Goal: Task Accomplishment & Management: Manage account settings

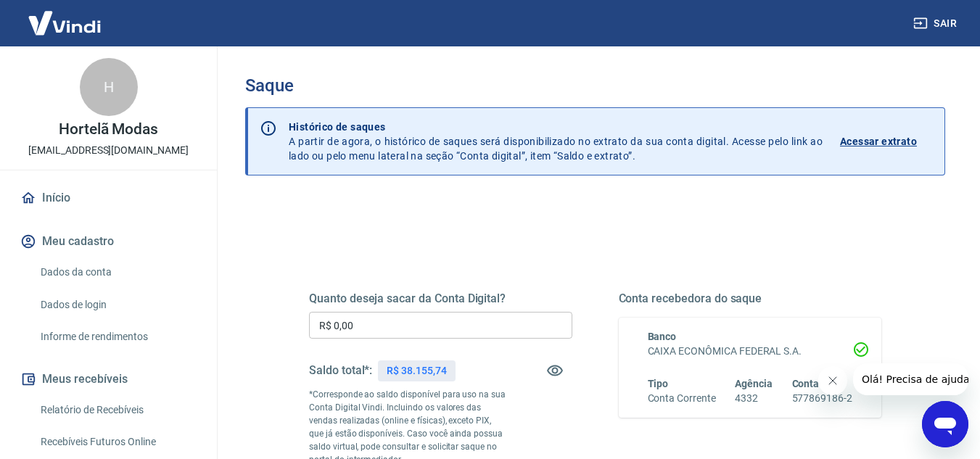
click at [372, 329] on input "R$ 0,00" at bounding box center [440, 325] width 263 height 27
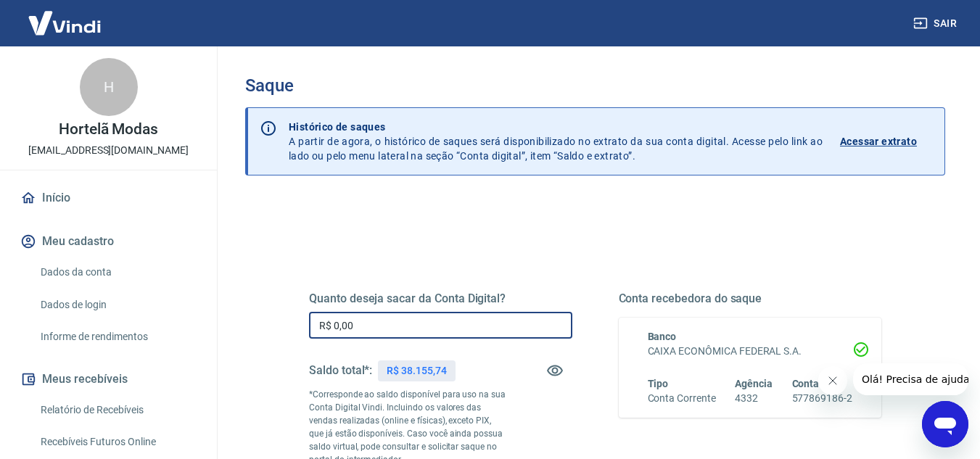
click at [372, 329] on input "R$ 0,00" at bounding box center [440, 325] width 263 height 27
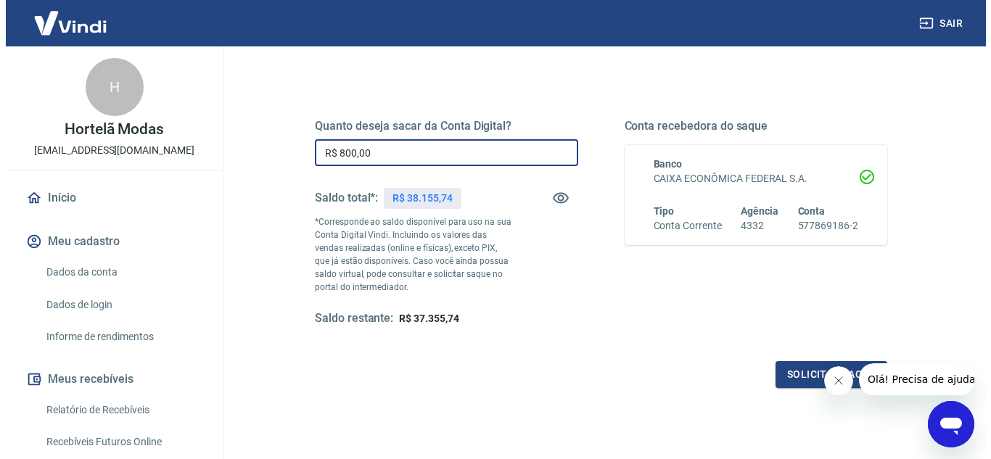
scroll to position [198, 0]
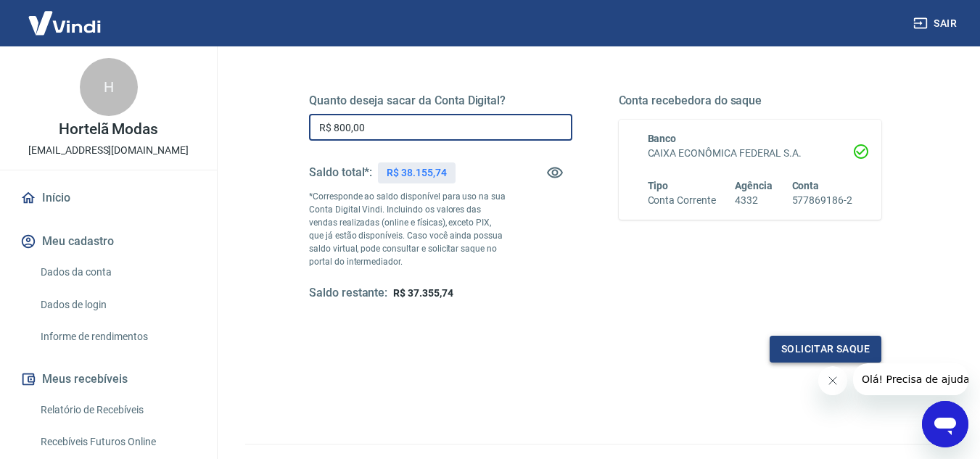
type input "R$ 800,00"
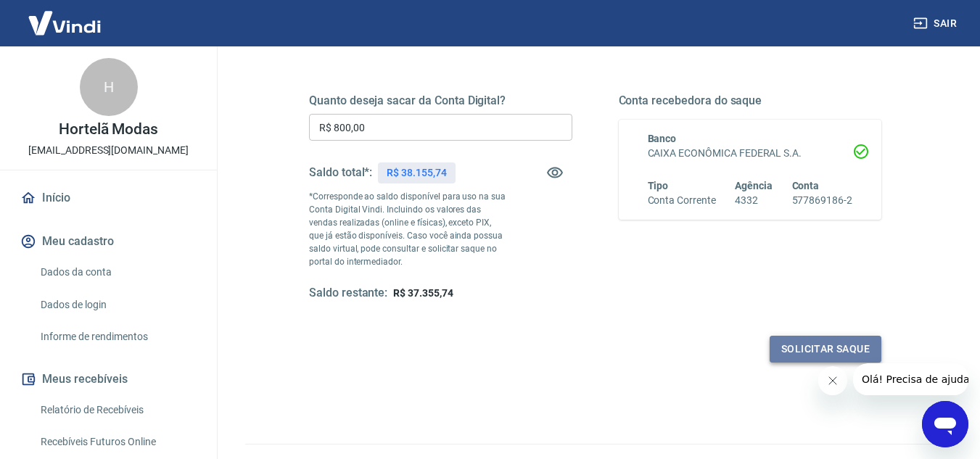
click at [827, 348] on button "Solicitar saque" at bounding box center [826, 349] width 112 height 27
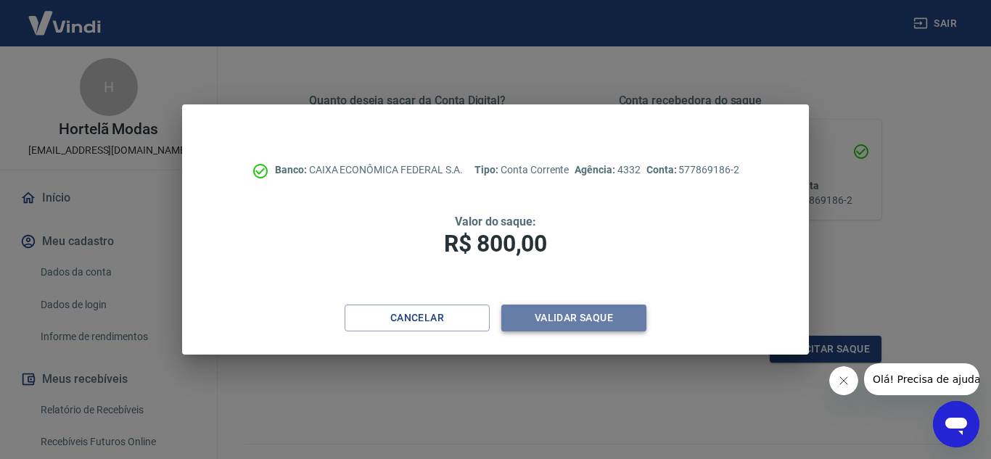
click at [585, 315] on button "Validar saque" at bounding box center [573, 318] width 145 height 27
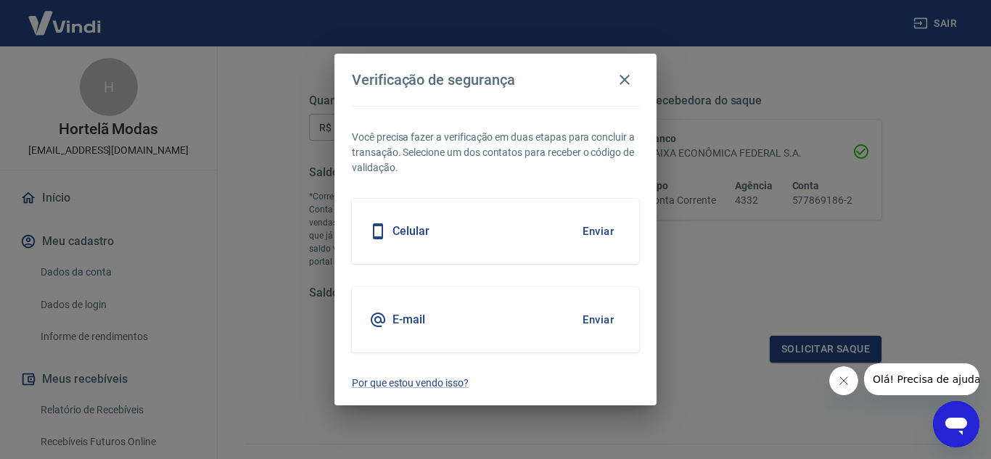
click at [589, 314] on button "Enviar" at bounding box center [598, 320] width 47 height 30
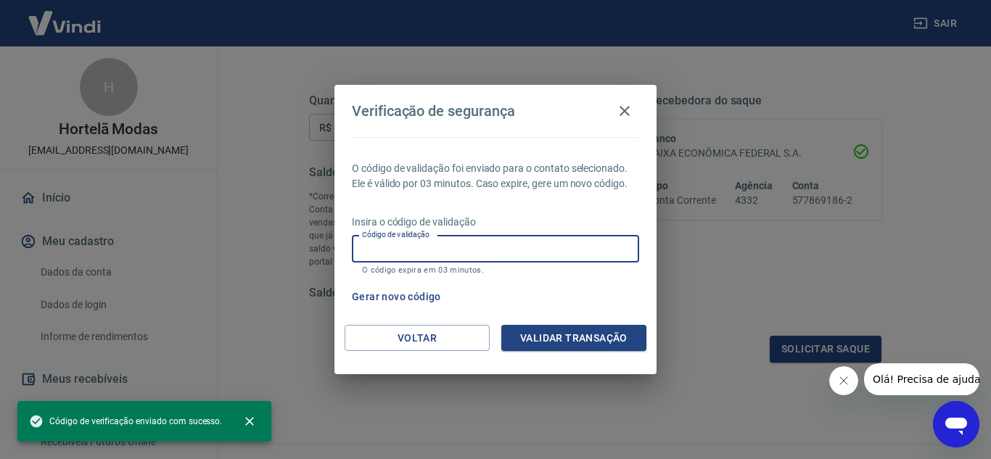
paste input "351650"
click at [464, 247] on input "Código de validação" at bounding box center [495, 249] width 287 height 27
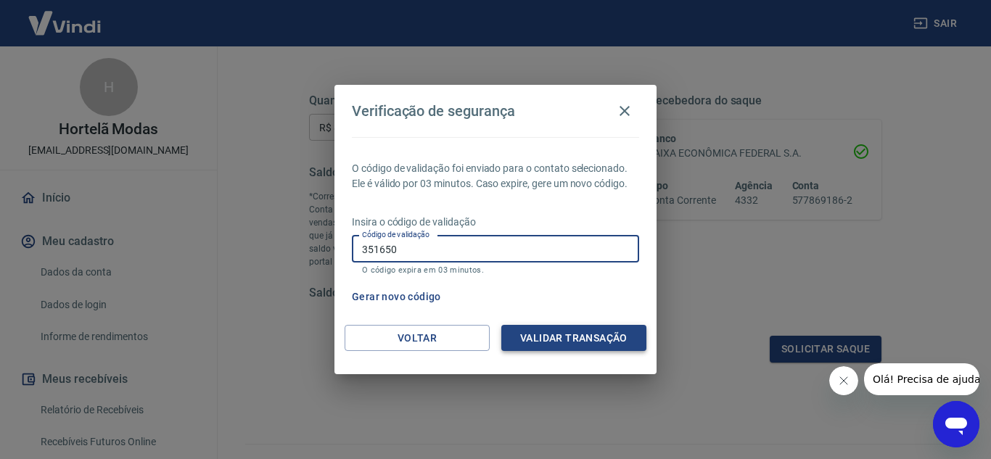
type input "351650"
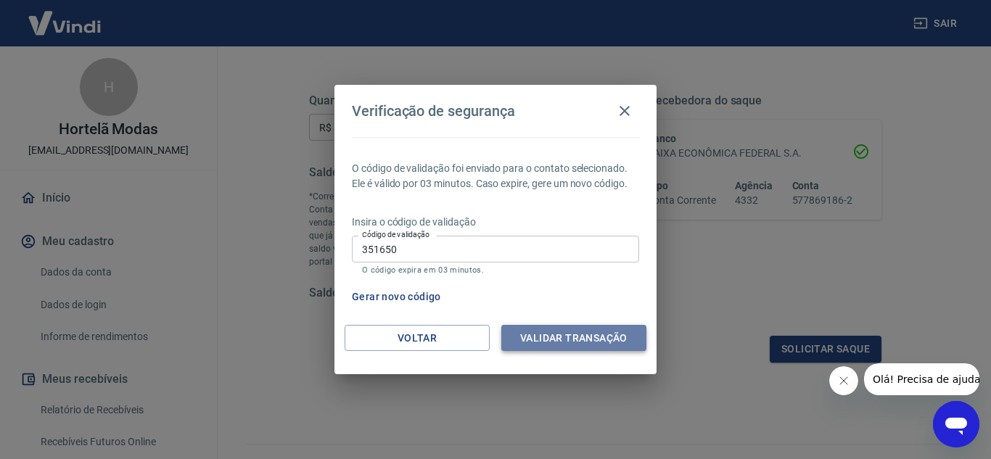
click at [583, 338] on button "Validar transação" at bounding box center [573, 338] width 145 height 27
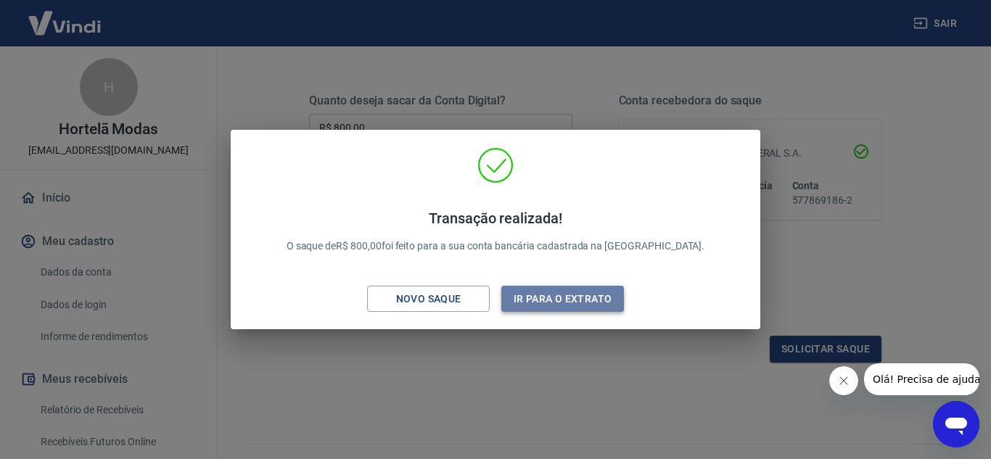
click at [576, 298] on button "Ir para o extrato" at bounding box center [562, 299] width 123 height 27
